Goal: Information Seeking & Learning: Understand process/instructions

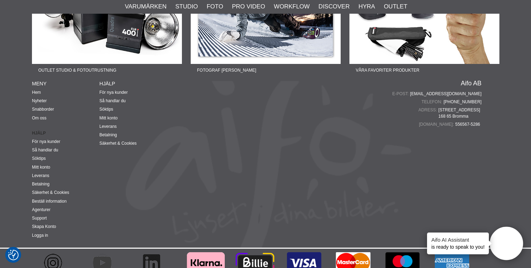
scroll to position [1774, 0]
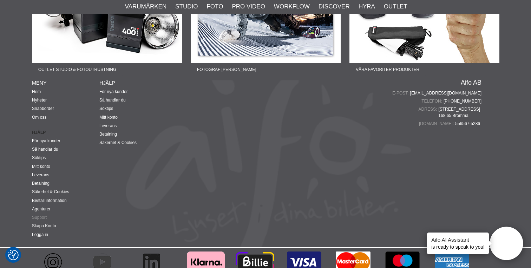
click at [36, 215] on link "Support" at bounding box center [39, 217] width 15 height 5
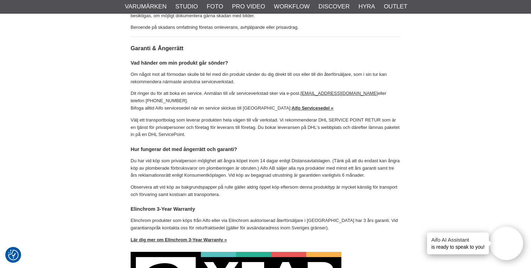
scroll to position [147, 0]
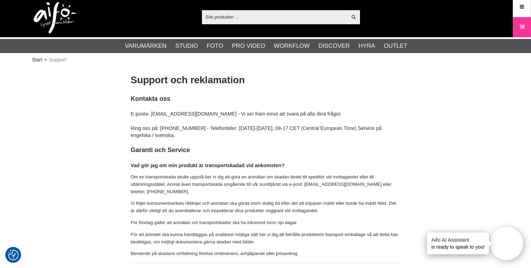
scroll to position [0, 0]
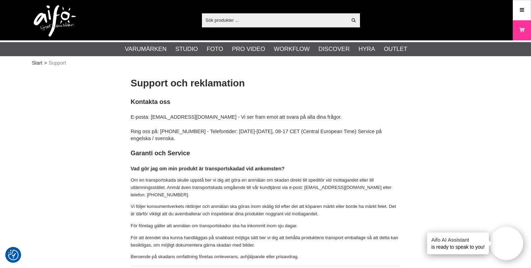
click at [395, 189] on p "Om en transportskada skulle uppstå ber vi dig att göra en anmälan om skadan dir…" at bounding box center [266, 188] width 270 height 22
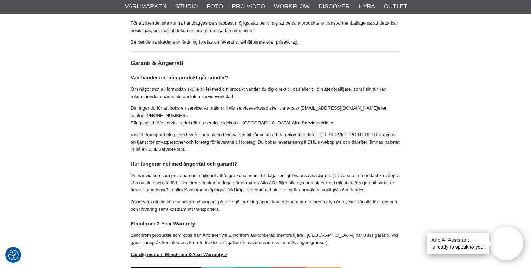
scroll to position [215, 0]
